Goal: Navigation & Orientation: Find specific page/section

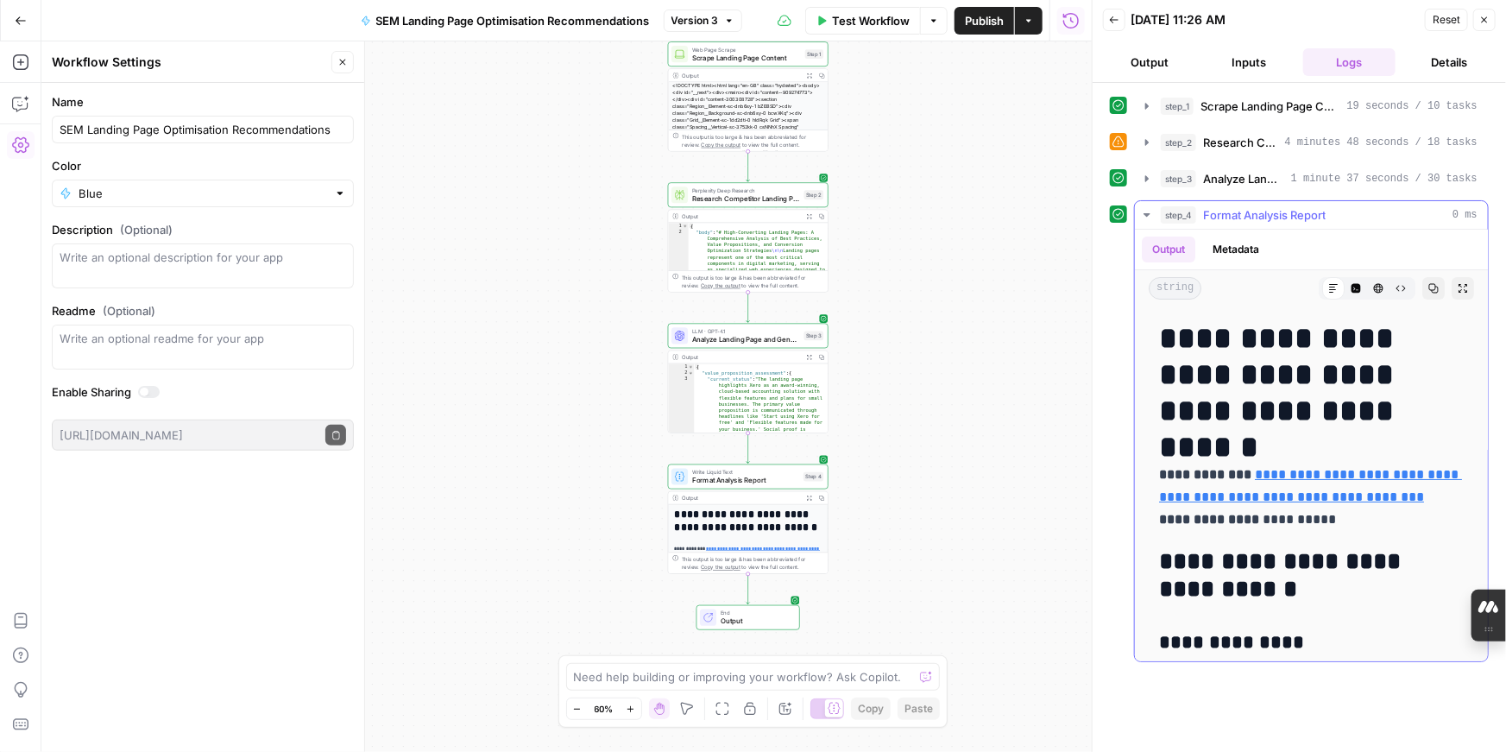
scroll to position [11704, 0]
